Goal: Navigation & Orientation: Find specific page/section

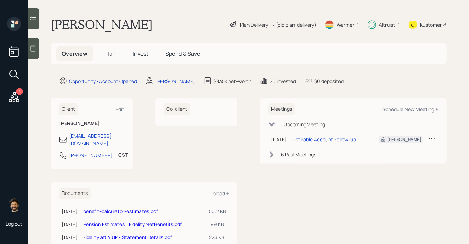
scroll to position [15, 0]
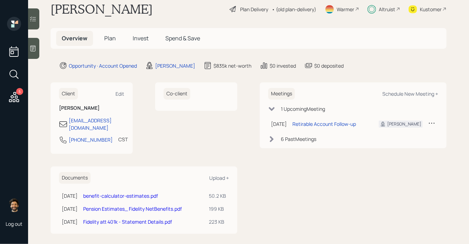
click at [109, 39] on span "Plan" at bounding box center [110, 38] width 12 height 8
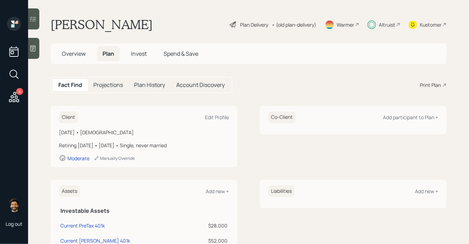
click at [14, 95] on icon at bounding box center [14, 97] width 13 height 13
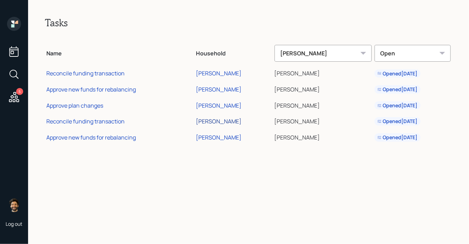
click at [213, 120] on div "[PERSON_NAME]" at bounding box center [219, 122] width 46 height 8
